Goal: Information Seeking & Learning: Learn about a topic

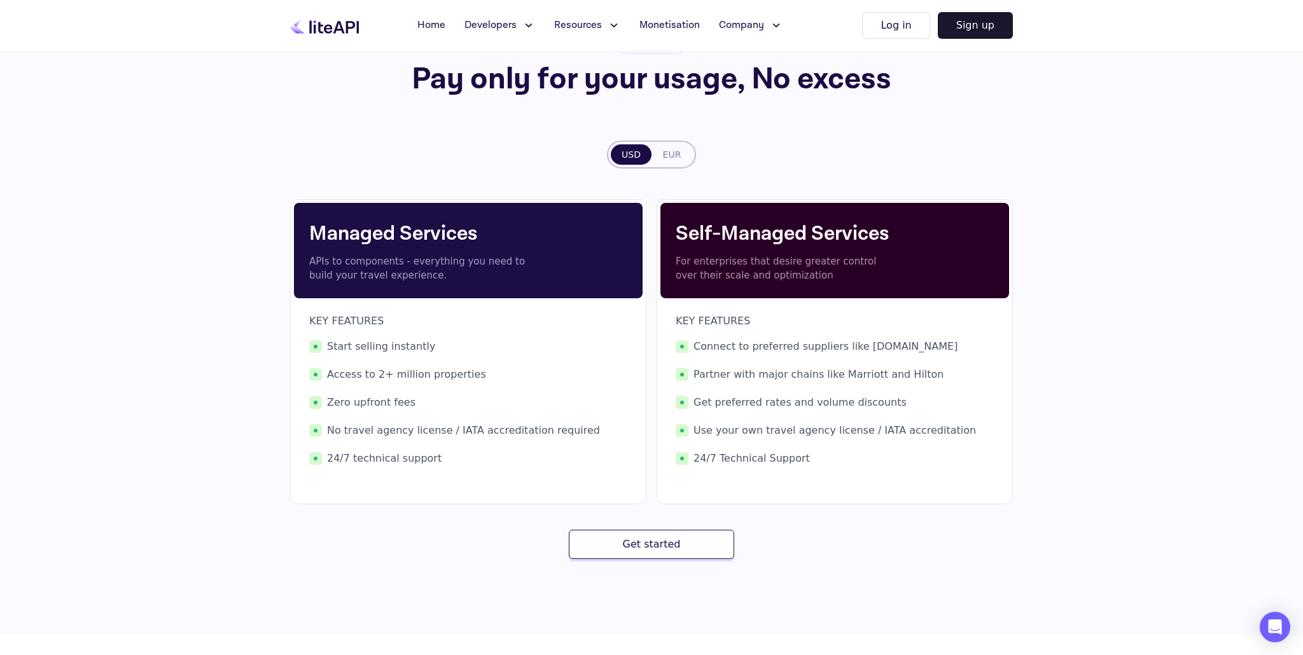
scroll to position [94, 0]
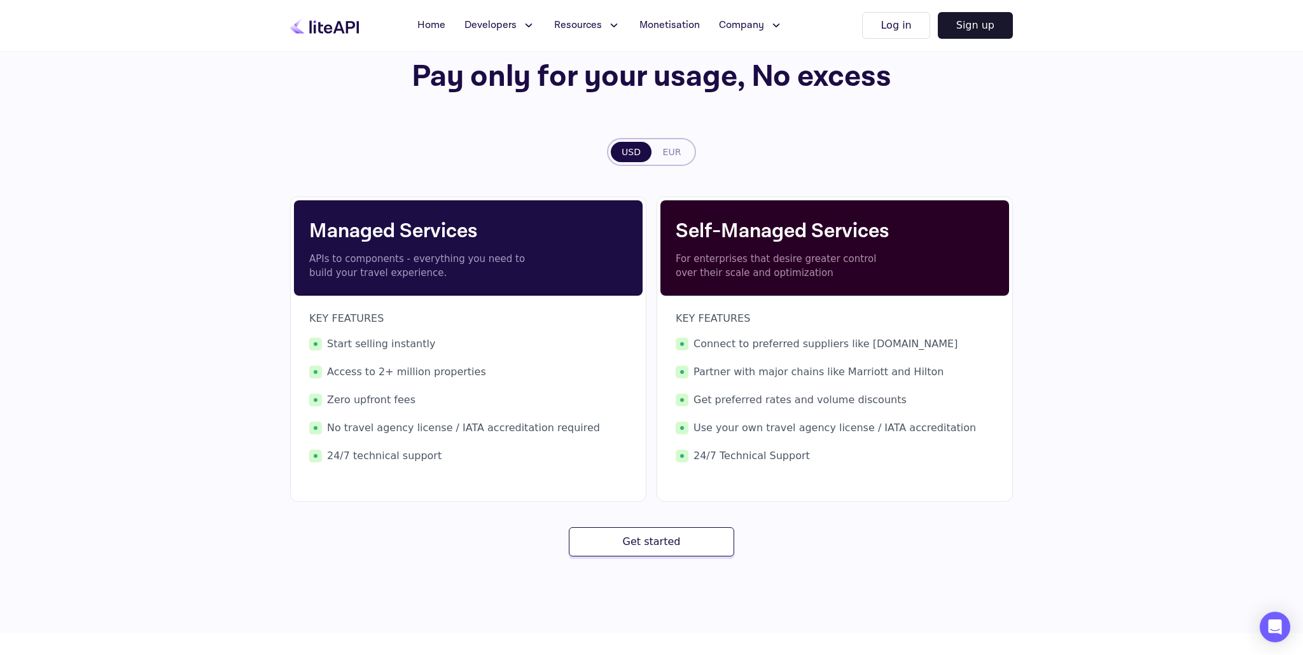
click at [677, 155] on button "EUR" at bounding box center [671, 152] width 41 height 20
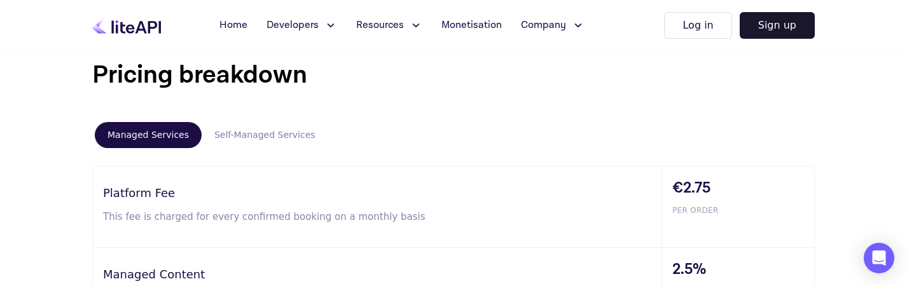
scroll to position [725, 0]
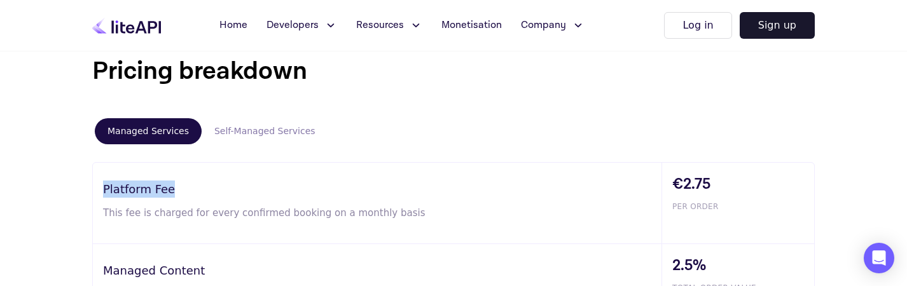
drag, startPoint x: 169, startPoint y: 190, endPoint x: 103, endPoint y: 191, distance: 65.5
click at [104, 189] on h3 "Platform Fee" at bounding box center [382, 189] width 559 height 17
copy h3 "Platform Fee"
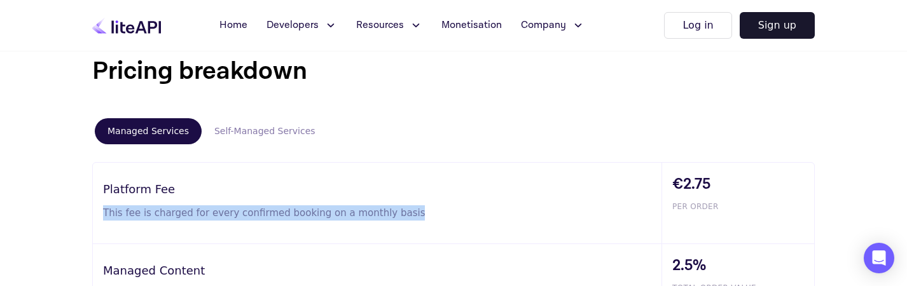
drag, startPoint x: 104, startPoint y: 212, endPoint x: 396, endPoint y: 214, distance: 292.6
click at [396, 214] on p "This fee is charged for every confirmed booking on a monthly basis" at bounding box center [270, 212] width 335 height 15
copy p "This fee is charged for every confirmed booking on a monthly basis"
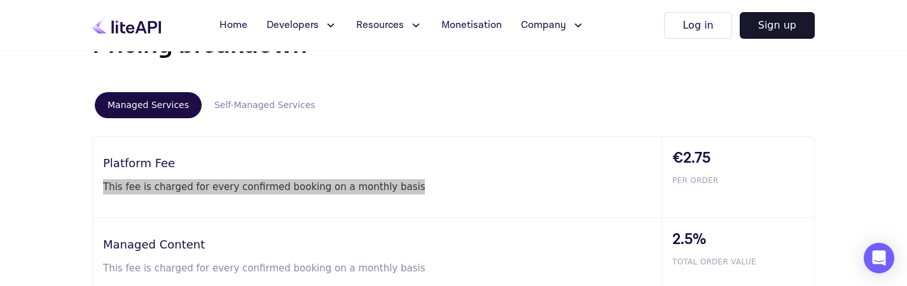
scroll to position [756, 0]
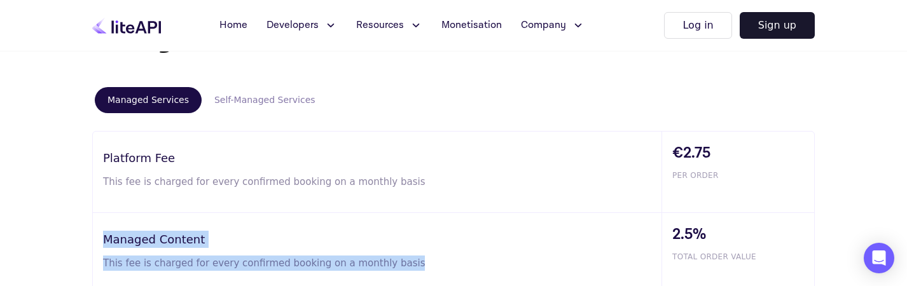
drag, startPoint x: 121, startPoint y: 242, endPoint x: 398, endPoint y: 267, distance: 278.5
click at [398, 267] on div "Managed Content This fee is charged for every confirmed booking on a monthly ba…" at bounding box center [377, 253] width 569 height 81
copy div "Managed Content This fee is charged for every confirmed booking on a monthly ba…"
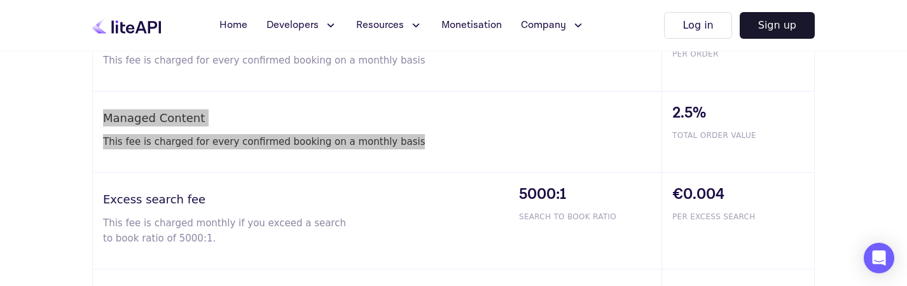
scroll to position [884, 0]
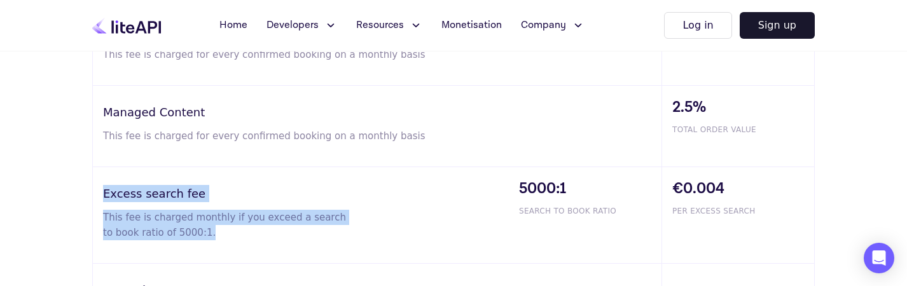
drag, startPoint x: 104, startPoint y: 194, endPoint x: 197, endPoint y: 233, distance: 100.7
click at [197, 233] on div "Excess search fee This fee is charged monthly if you exceed a search to book ra…" at bounding box center [301, 215] width 416 height 96
copy div "Excess search fee This fee is charged monthly if you exceed a search to book ra…"
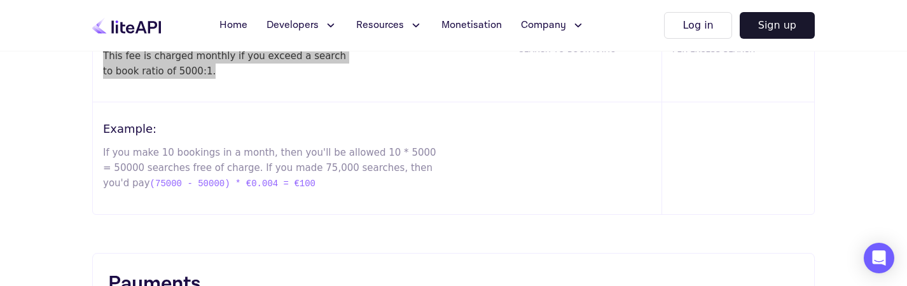
scroll to position [1047, 0]
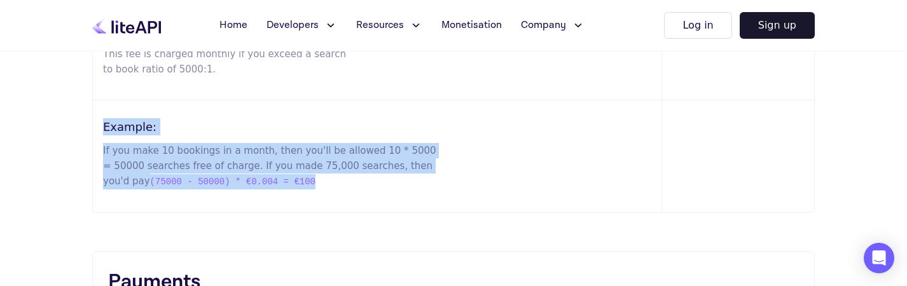
drag, startPoint x: 104, startPoint y: 126, endPoint x: 314, endPoint y: 179, distance: 216.0
click at [314, 179] on div "Example: If you make 10 bookings in a month, then you'll be allowed 10 * 5000 =…" at bounding box center [377, 157] width 569 height 112
copy div "Example: If you make 10 bookings in a month, then you'll be allowed 10 * 5000 =…"
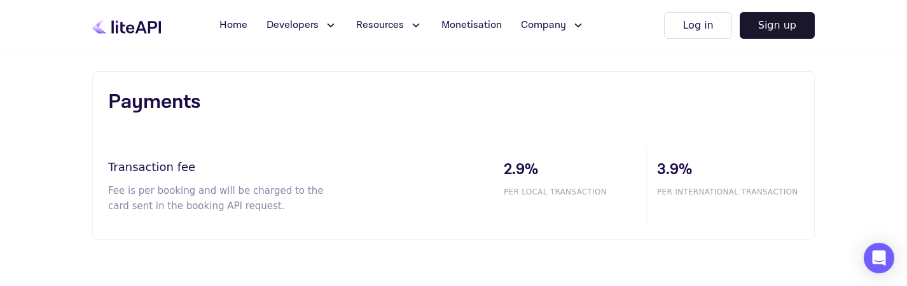
scroll to position [1228, 0]
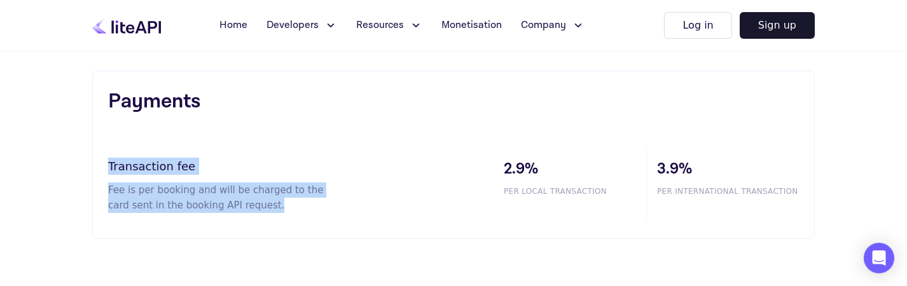
drag, startPoint x: 108, startPoint y: 166, endPoint x: 258, endPoint y: 204, distance: 154.9
click at [258, 204] on div "Transaction fee Fee is per booking and will be charged to the card sent in the …" at bounding box center [300, 186] width 385 height 76
copy div "Transaction fee Fee is per booking and will be charged to the card sent in the …"
drag, startPoint x: 108, startPoint y: 191, endPoint x: 247, endPoint y: 210, distance: 140.5
click at [247, 210] on p "Fee is per booking and will be charged to the card sent in the booking API requ…" at bounding box center [224, 198] width 232 height 31
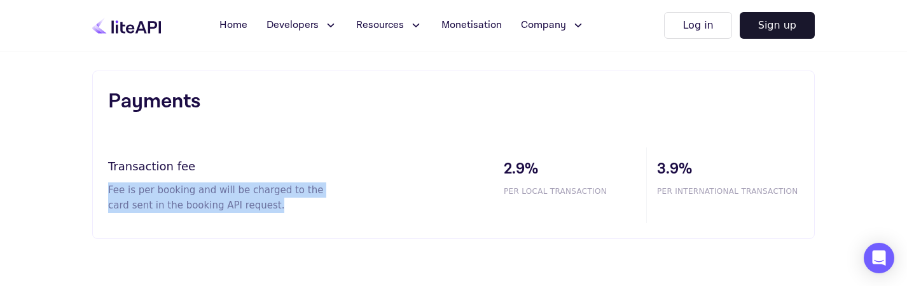
copy p "Fee is per booking and will be charged to the card sent in the booking API requ…"
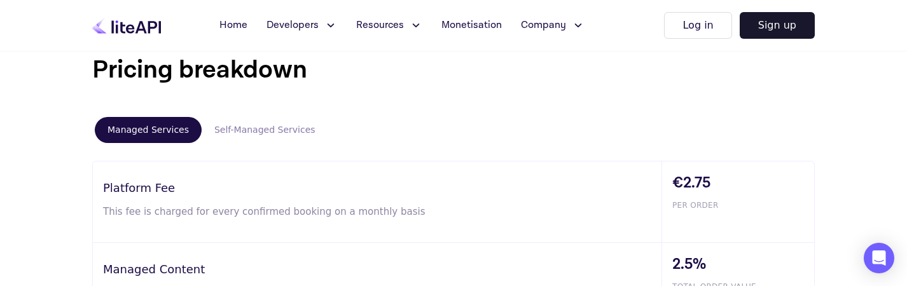
scroll to position [750, 0]
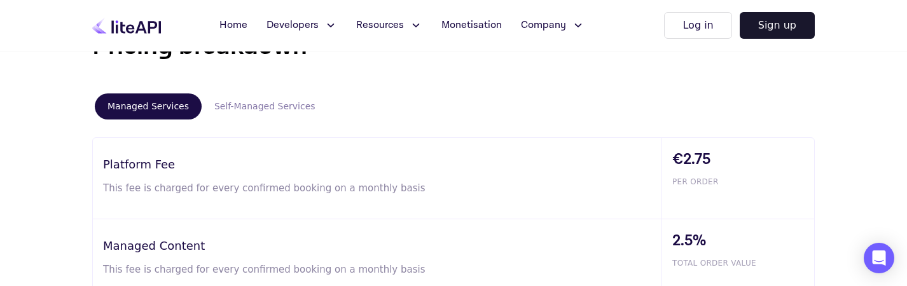
click at [267, 108] on button "Self-Managed Services" at bounding box center [265, 107] width 127 height 26
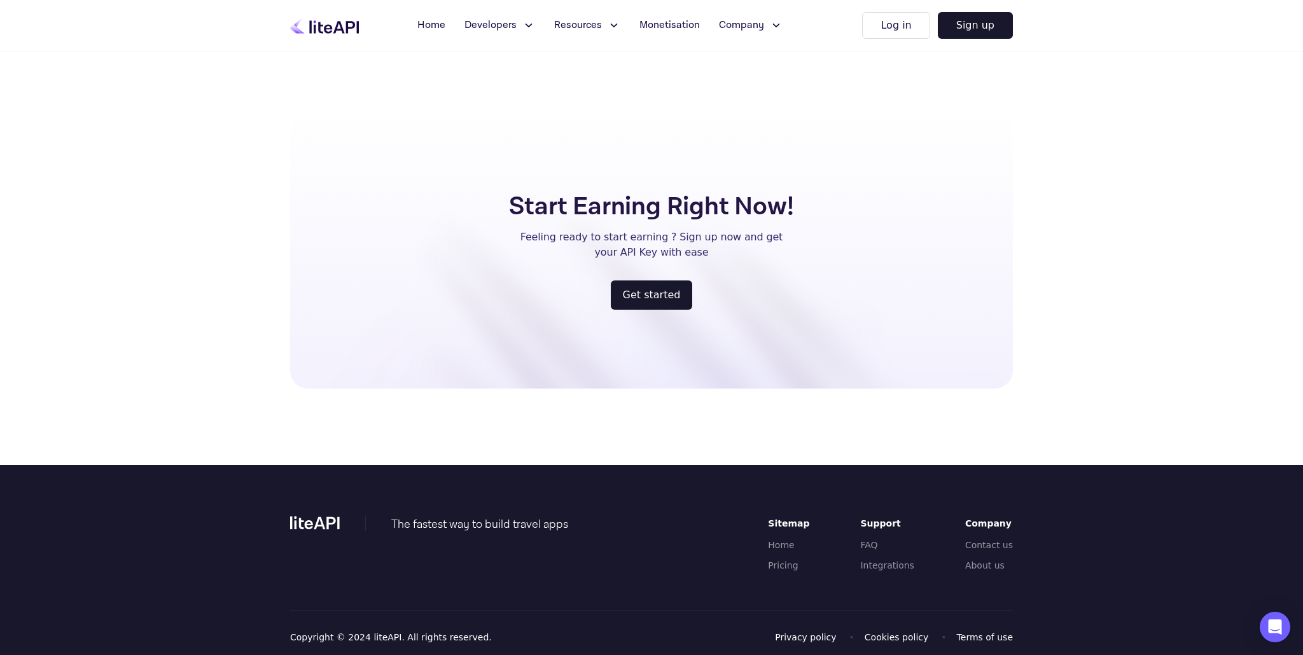
scroll to position [1403, 0]
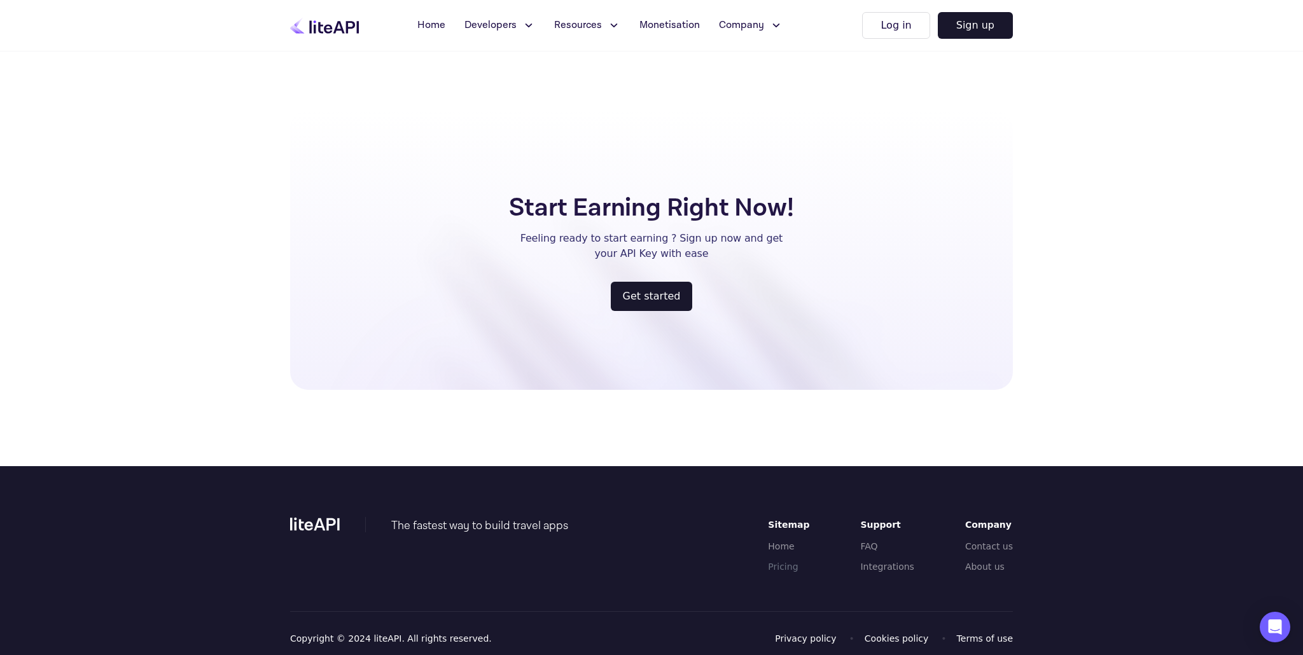
click at [800, 569] on link "Pricing" at bounding box center [788, 566] width 41 height 13
